Goal: Transaction & Acquisition: Purchase product/service

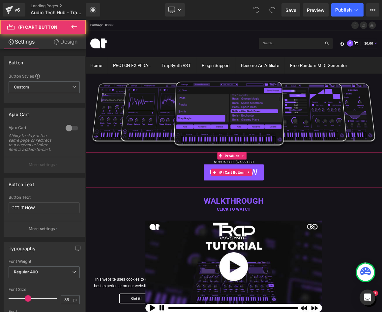
click at [312, 229] on span "GET IT NOW" at bounding box center [285, 225] width 64 height 14
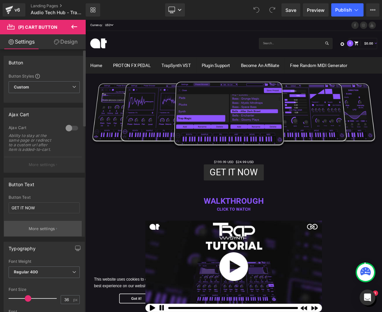
click at [52, 230] on p "More settings" at bounding box center [42, 229] width 26 height 6
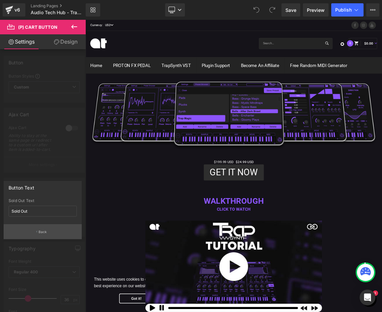
click at [49, 228] on button "Back" at bounding box center [43, 231] width 78 height 15
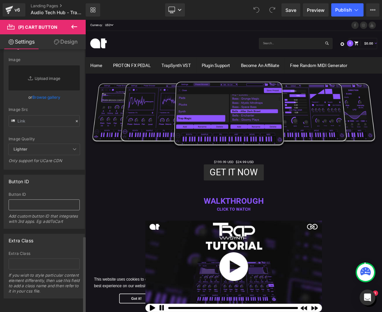
scroll to position [644, 0]
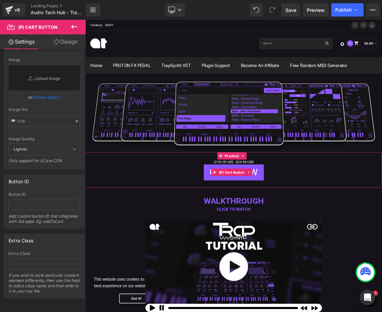
click at [298, 228] on span "(P) Cart Button" at bounding box center [283, 225] width 38 height 10
click at [253, 229] on span "GET IT NOW" at bounding box center [285, 225] width 64 height 14
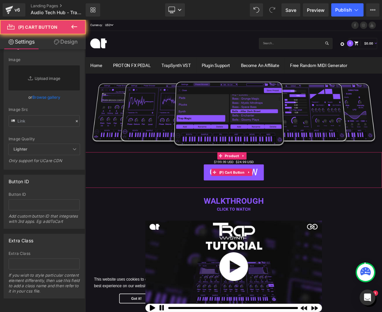
click at [245, 228] on button "GET IT NOW" at bounding box center [285, 224] width 81 height 21
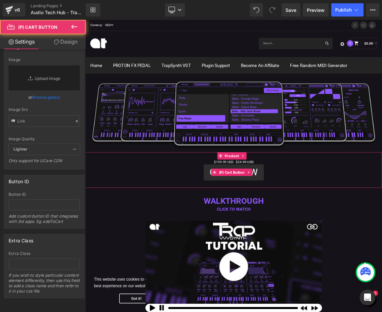
click at [182, 225] on div "GET IT NOW" at bounding box center [285, 224] width 393 height 21
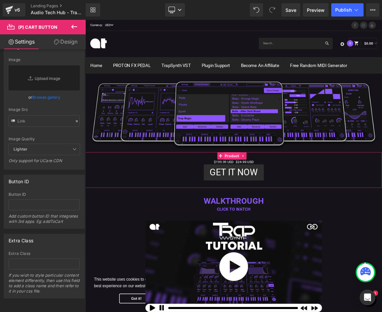
click at [273, 201] on span "Product" at bounding box center [283, 203] width 22 height 10
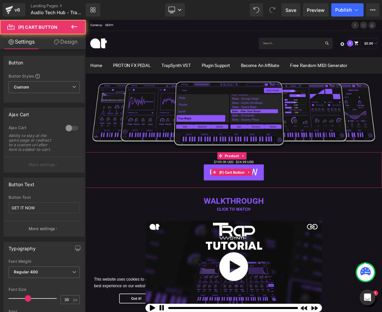
click at [253, 225] on span "GET IT NOW" at bounding box center [285, 225] width 64 height 14
